Goal: Information Seeking & Learning: Understand process/instructions

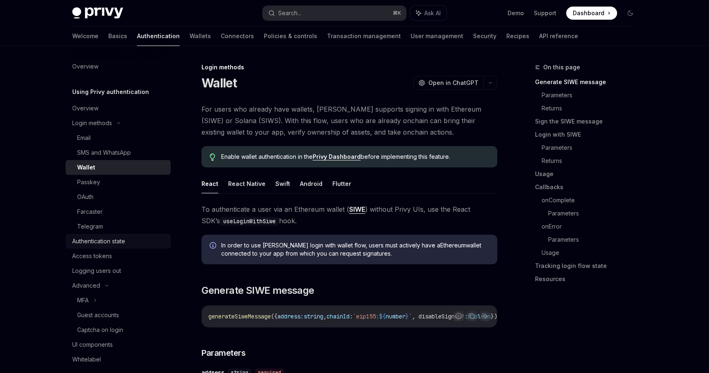
click at [115, 240] on div "Authentication state" at bounding box center [98, 241] width 53 height 10
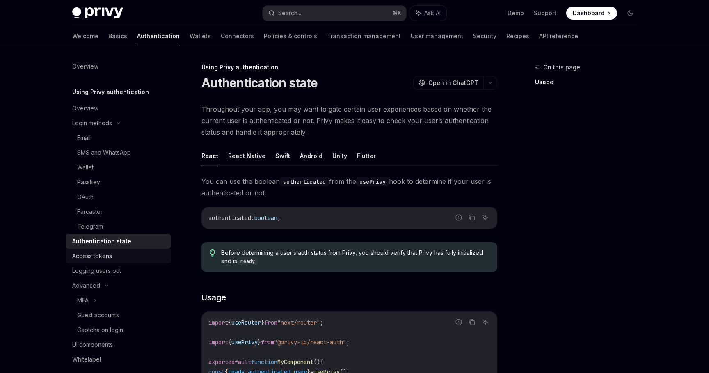
click at [123, 256] on div "Access tokens" at bounding box center [119, 256] width 94 height 10
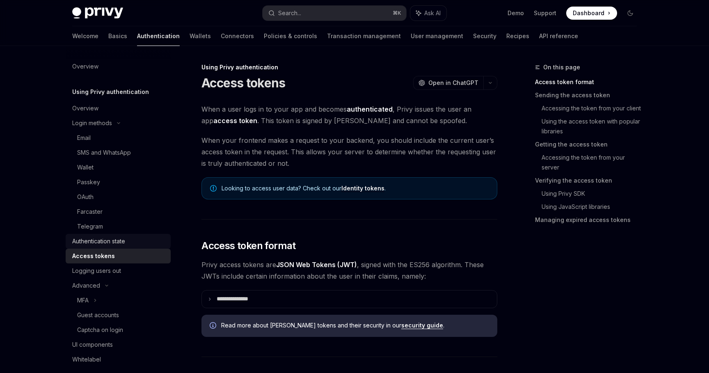
click at [145, 243] on div "Authentication state" at bounding box center [119, 241] width 94 height 10
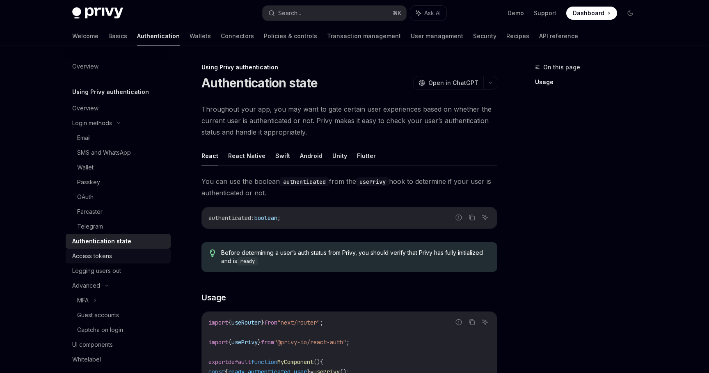
click at [137, 250] on link "Access tokens" at bounding box center [118, 256] width 105 height 15
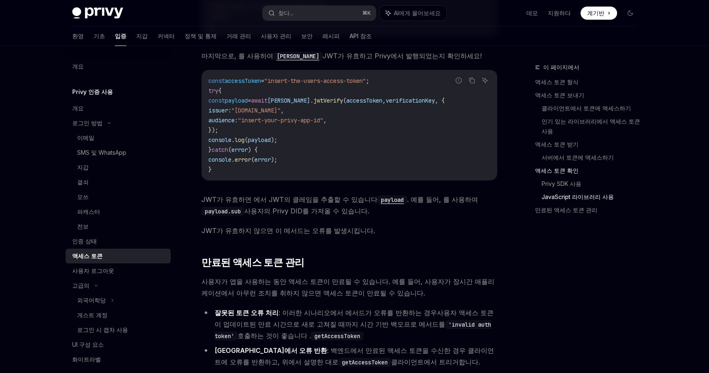
scroll to position [1968, 0]
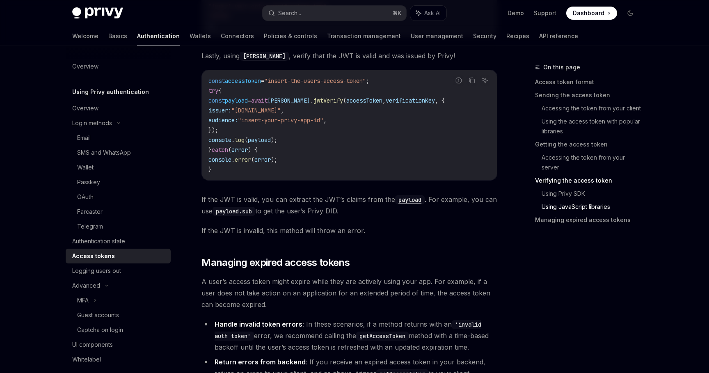
click at [274, 183] on div "To start, install jose : Report incorrect code Copy Ask AI npm i jose Then, loa…" at bounding box center [349, 74] width 296 height 326
click at [156, 242] on div "Authentication state" at bounding box center [119, 241] width 94 height 10
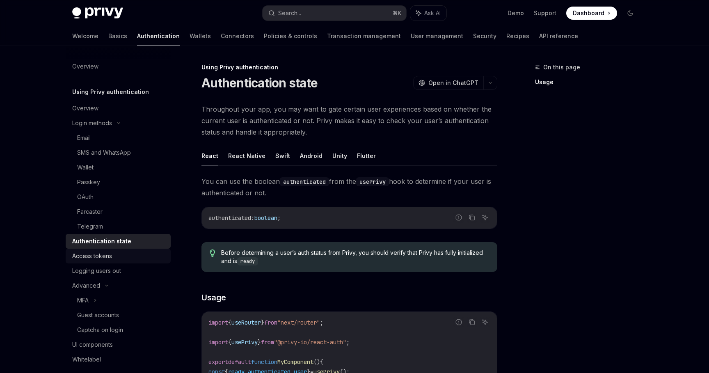
click at [162, 255] on div "Access tokens" at bounding box center [119, 256] width 94 height 10
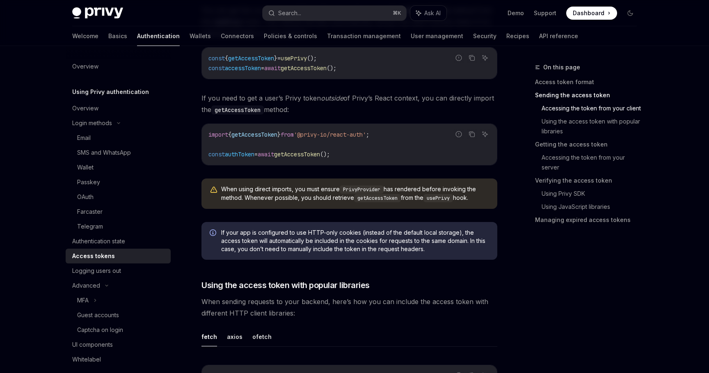
scroll to position [542, 0]
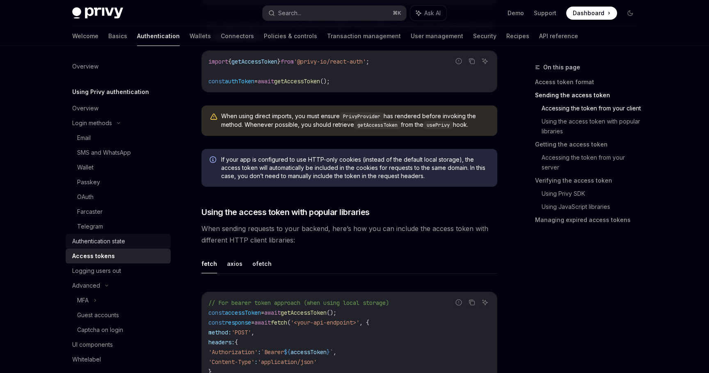
click at [156, 238] on div "Authentication state" at bounding box center [119, 241] width 94 height 10
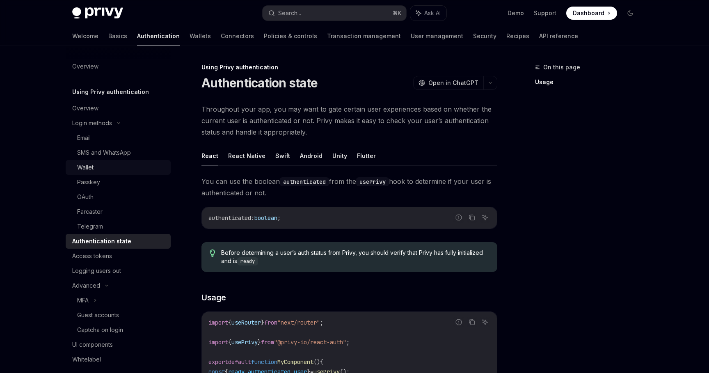
click at [140, 169] on div "Wallet" at bounding box center [121, 167] width 89 height 10
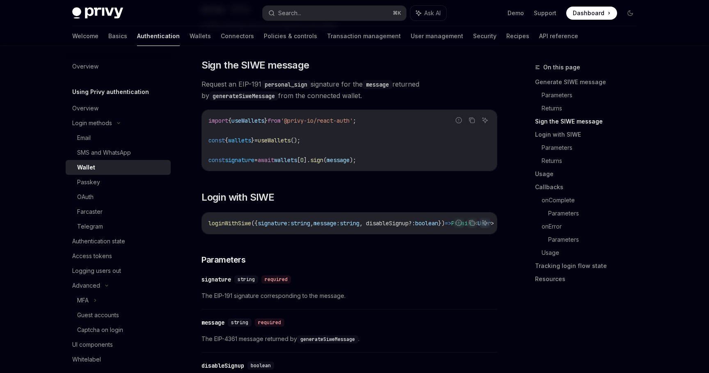
scroll to position [541, 0]
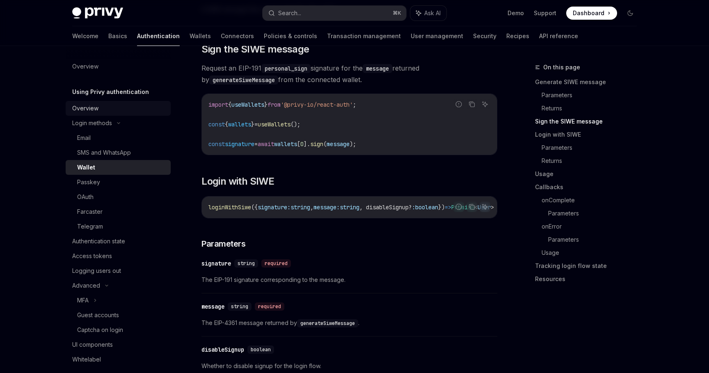
click at [157, 107] on div "Overview" at bounding box center [119, 108] width 94 height 10
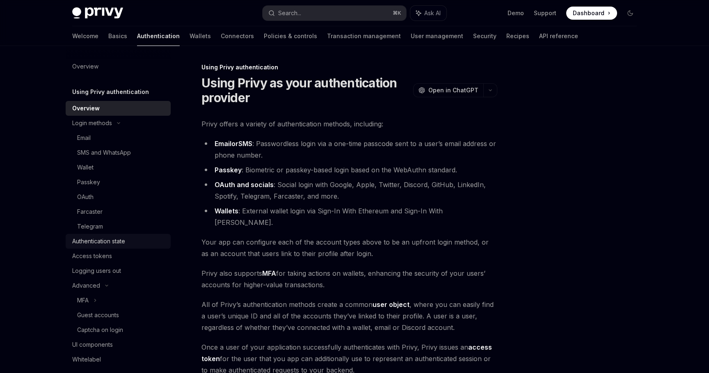
click at [146, 242] on div "Authentication state" at bounding box center [119, 241] width 94 height 10
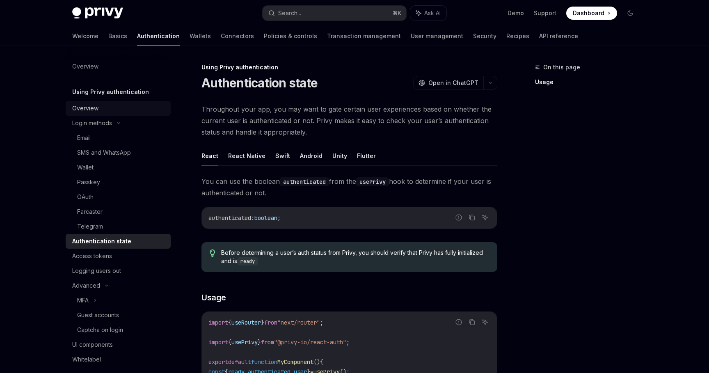
click at [145, 102] on link "Overview" at bounding box center [118, 108] width 105 height 15
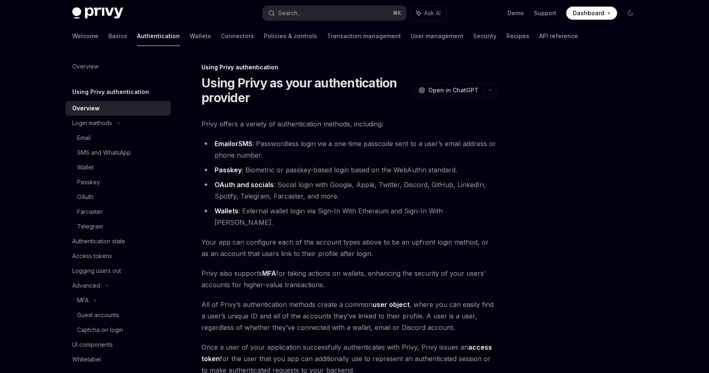
scroll to position [113, 0]
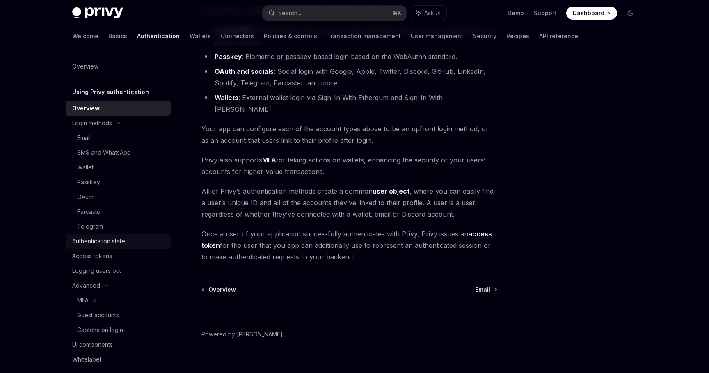
click at [135, 239] on div "Authentication state" at bounding box center [119, 241] width 94 height 10
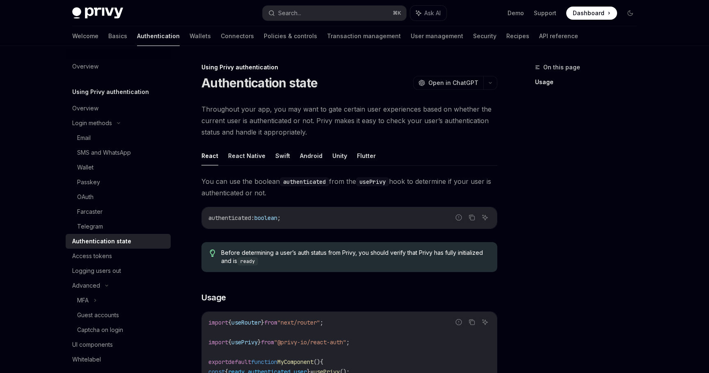
scroll to position [35, 0]
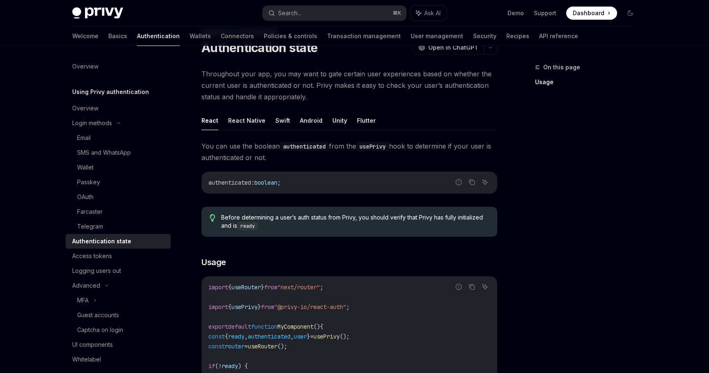
click at [144, 100] on div "Using Privy authentication Overview Login methods Email SMS and WhatsApp Wallet…" at bounding box center [118, 227] width 105 height 280
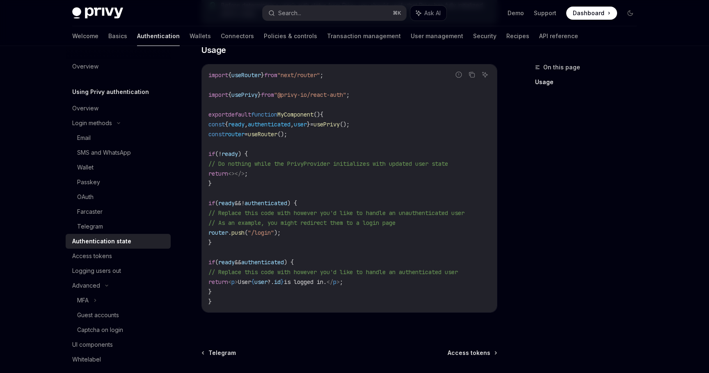
scroll to position [248, 0]
click at [143, 104] on div "Overview" at bounding box center [119, 108] width 94 height 10
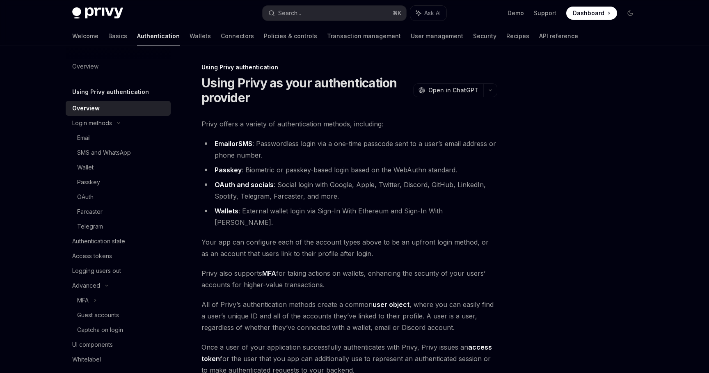
scroll to position [113, 0]
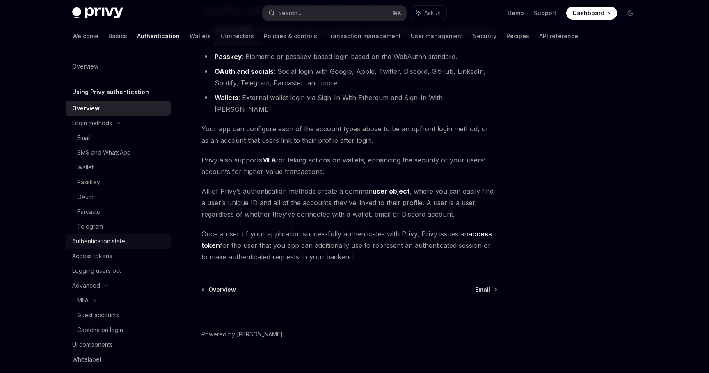
click at [161, 239] on div "Authentication state" at bounding box center [119, 241] width 94 height 10
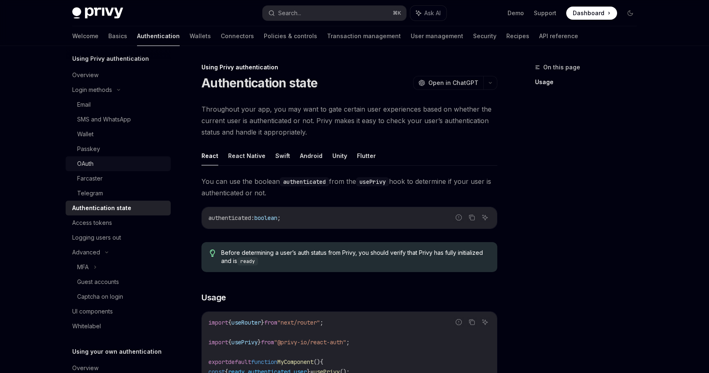
scroll to position [30, 0]
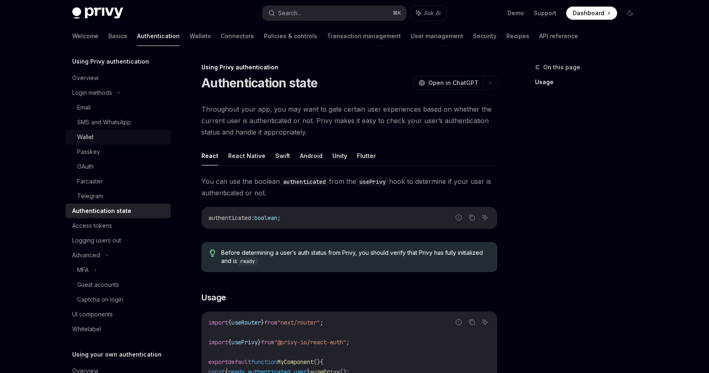
click at [112, 138] on div "Wallet" at bounding box center [121, 137] width 89 height 10
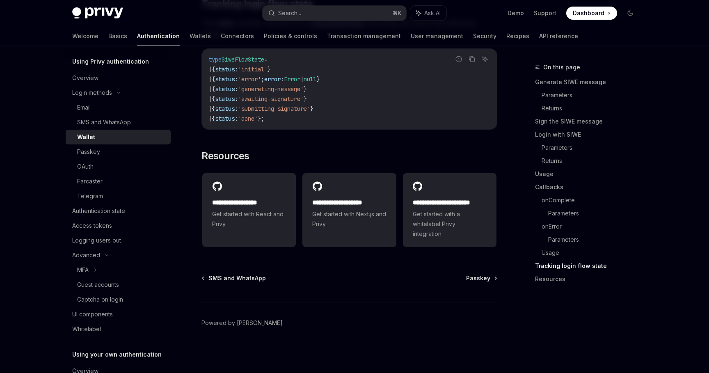
scroll to position [82, 0]
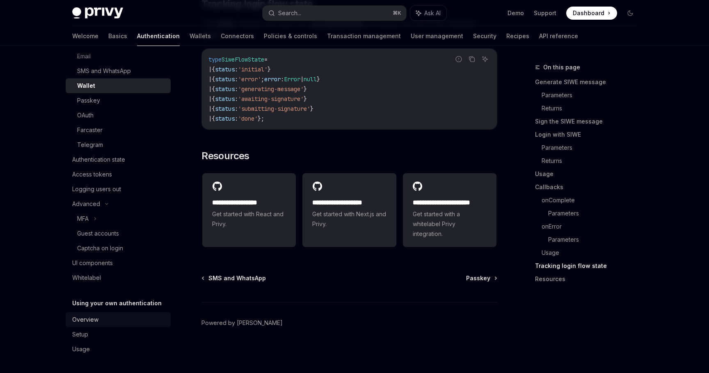
click at [113, 319] on div "Overview" at bounding box center [119, 320] width 94 height 10
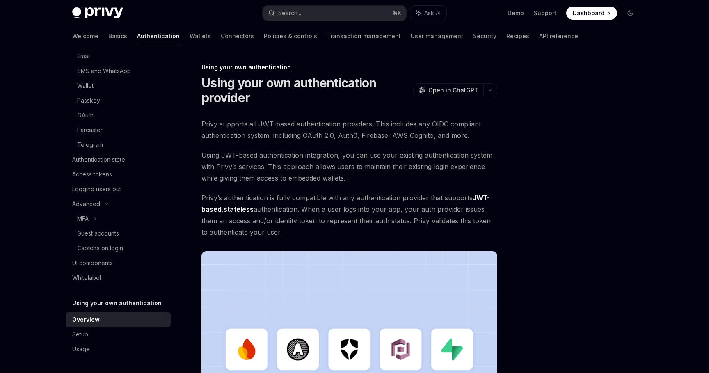
scroll to position [211, 0]
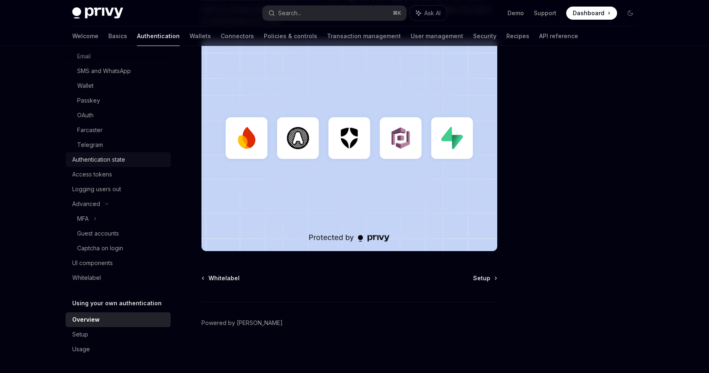
click at [147, 158] on div "Authentication state" at bounding box center [119, 160] width 94 height 10
type textarea "*"
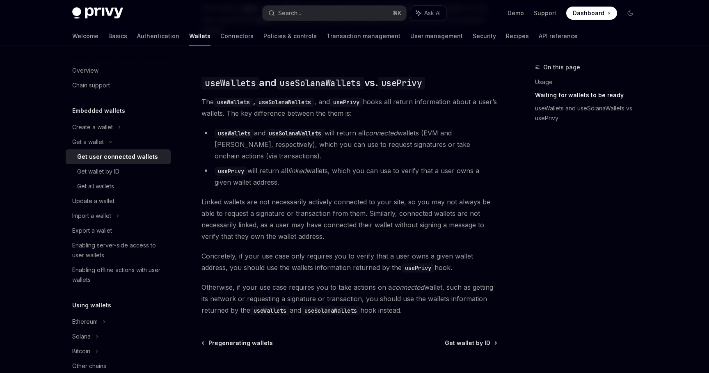
scroll to position [735, 0]
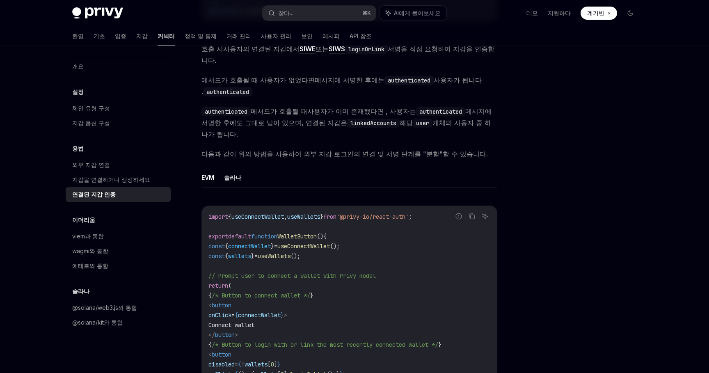
scroll to position [205, 0]
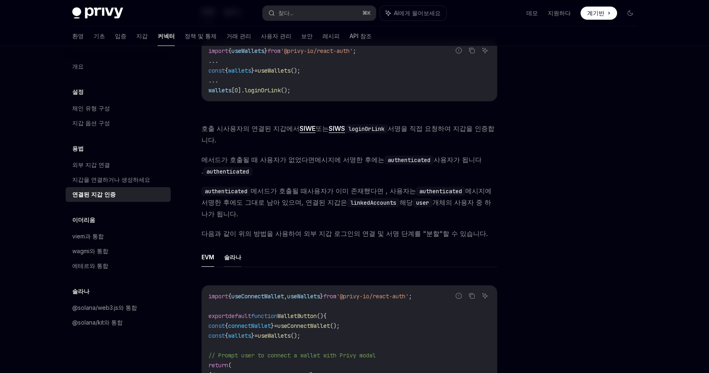
click at [225, 253] on font "솔라나" at bounding box center [232, 256] width 17 height 7
type textarea "*"
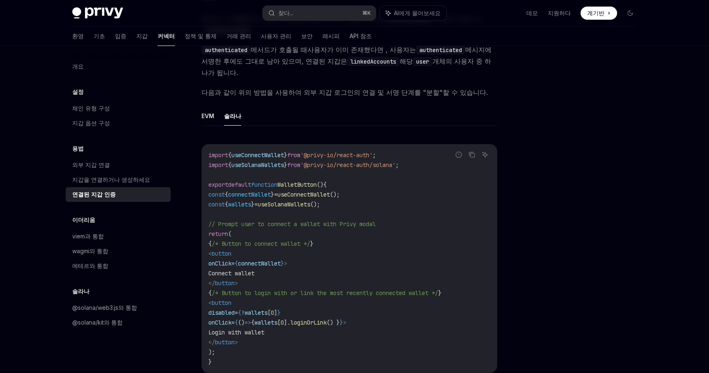
scroll to position [348, 0]
click at [312, 189] on span "useConnectWallet" at bounding box center [303, 192] width 52 height 7
copy span "useConnectWallet"
click at [271, 189] on span "connectWallet" at bounding box center [249, 192] width 43 height 7
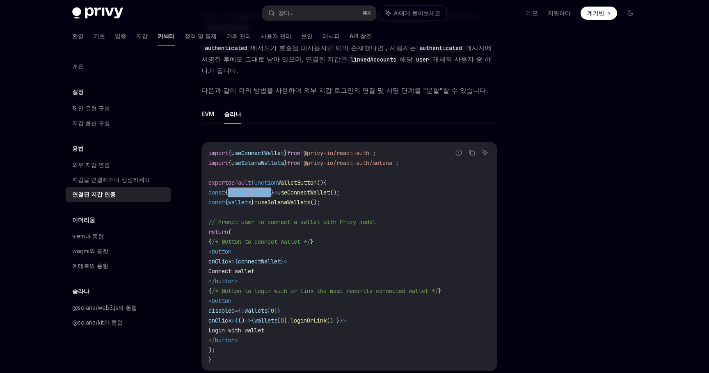
click at [271, 189] on span "connectWallet" at bounding box center [249, 192] width 43 height 7
copy span "connectWallet"
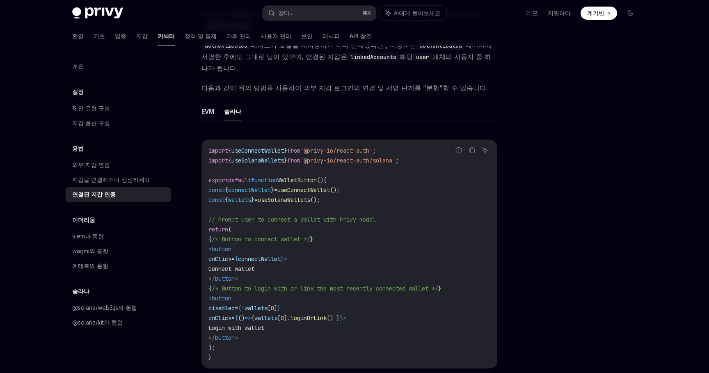
scroll to position [334, 0]
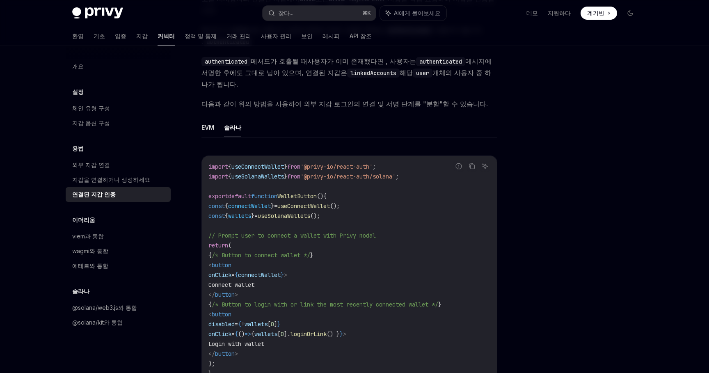
click at [251, 212] on span "wallets" at bounding box center [239, 215] width 23 height 7
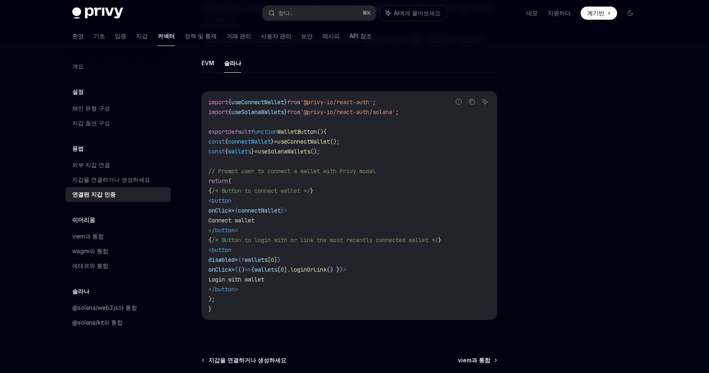
scroll to position [384, 0]
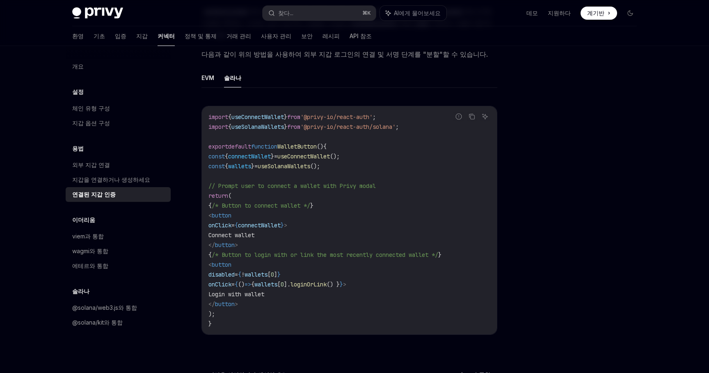
click at [257, 153] on span "connectWallet" at bounding box center [249, 156] width 43 height 7
click at [326, 153] on span "useConnectWallet" at bounding box center [303, 156] width 52 height 7
copy span "useConnectWallet"
